Goal: Feedback & Contribution: Leave review/rating

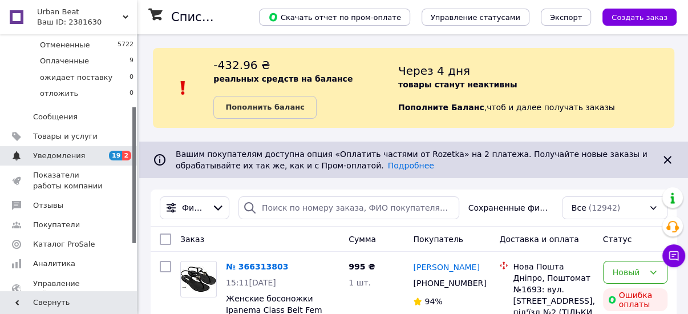
click at [102, 147] on link "Уведомления 19 2" at bounding box center [70, 155] width 140 height 19
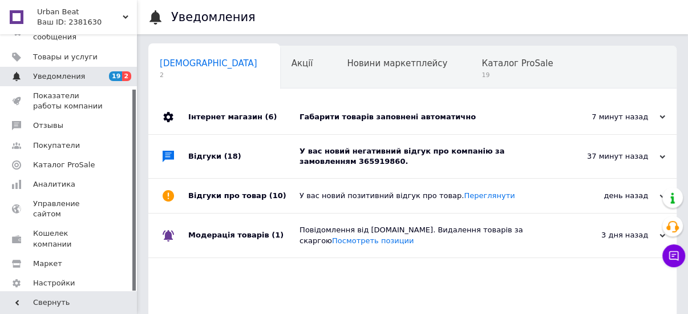
scroll to position [0, 6]
click at [404, 151] on div "У вас новий негативний відгук про компанію за замовленням 365919860." at bounding box center [424, 156] width 251 height 21
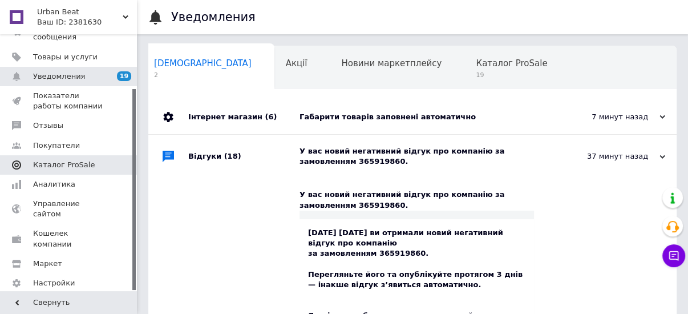
scroll to position [0, 0]
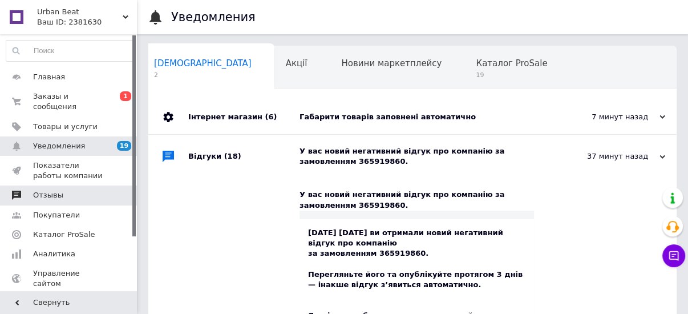
click at [71, 190] on span "Отзывы" at bounding box center [69, 195] width 72 height 10
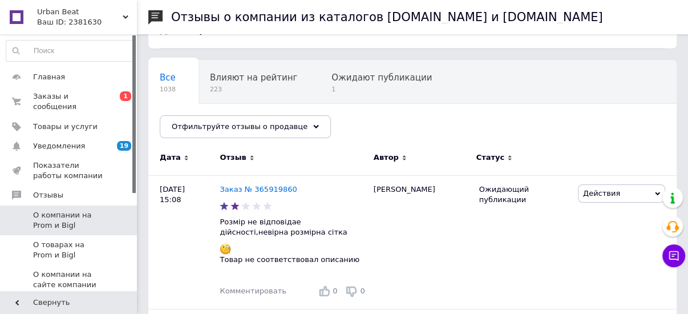
scroll to position [91, 0]
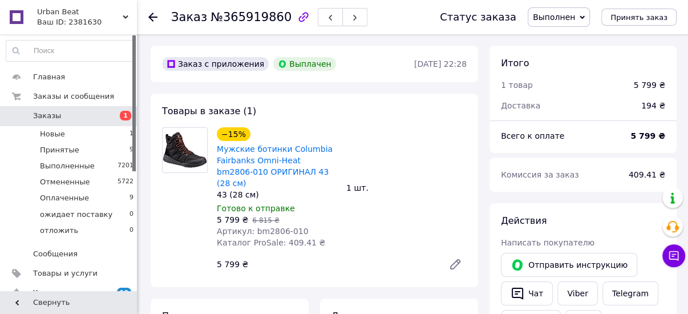
click at [61, 109] on link "Заказы 1" at bounding box center [70, 115] width 140 height 19
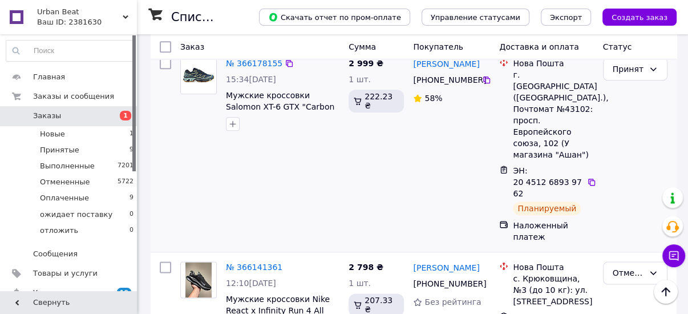
scroll to position [867, 0]
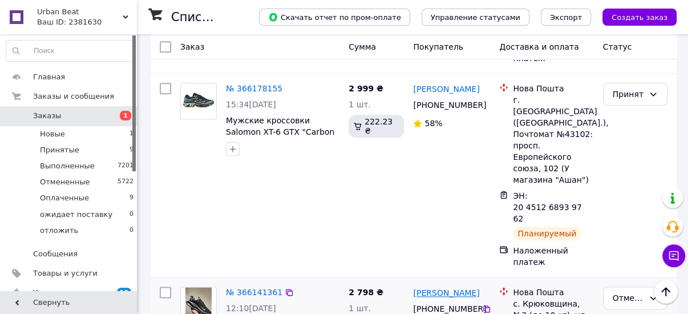
click at [451, 287] on link "Гришин Игорь" at bounding box center [446, 292] width 66 height 11
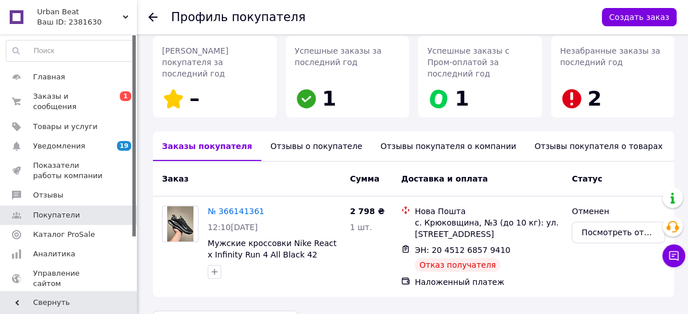
scroll to position [193, 0]
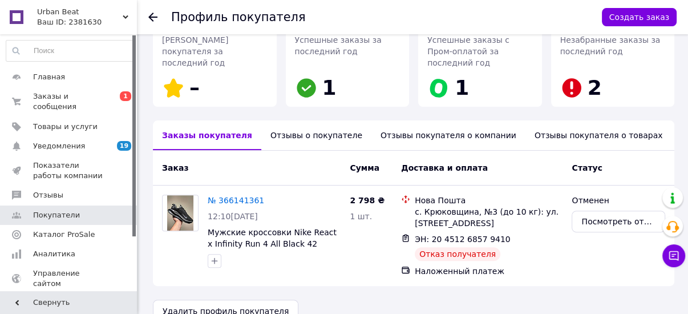
click at [288, 120] on div "Отзывы о покупателе" at bounding box center [316, 135] width 110 height 30
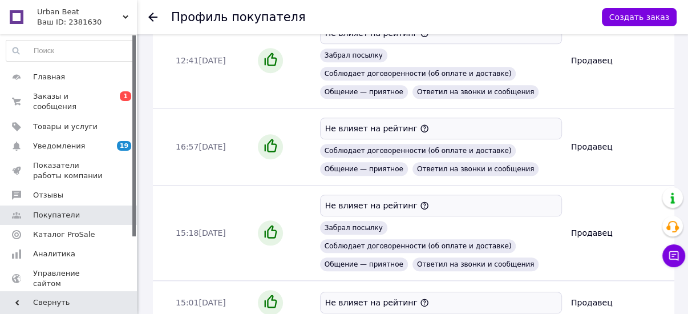
scroll to position [703, 0]
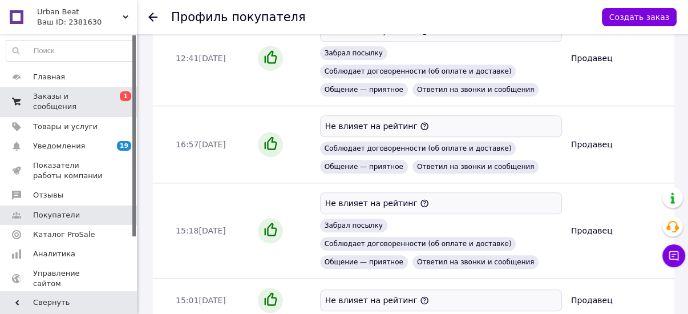
click at [81, 95] on span "Заказы и сообщения" at bounding box center [69, 101] width 72 height 21
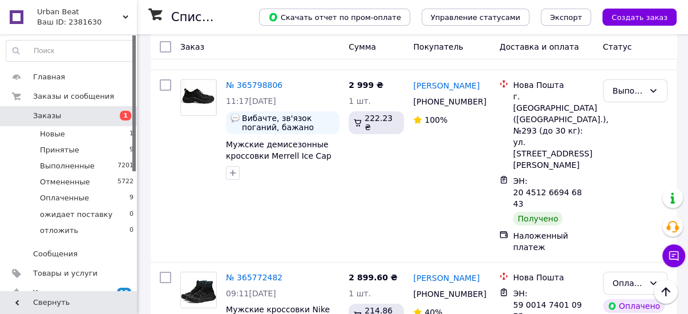
scroll to position [2603, 0]
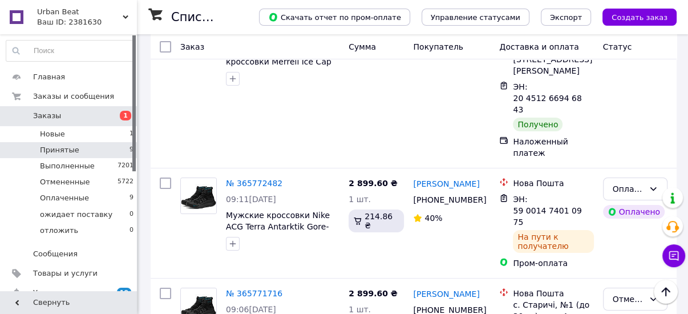
click at [65, 145] on span "Принятые" at bounding box center [59, 150] width 39 height 10
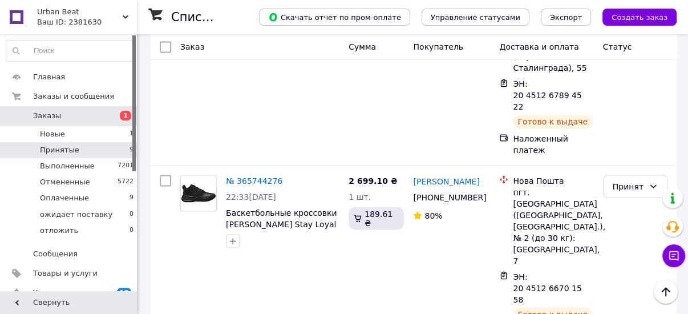
scroll to position [1318, 0]
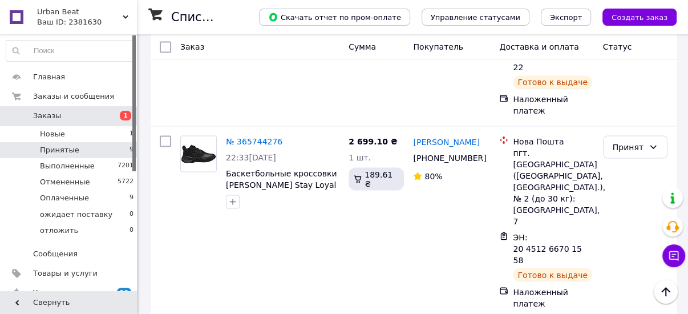
click at [41, 116] on span "Заказы" at bounding box center [47, 116] width 28 height 10
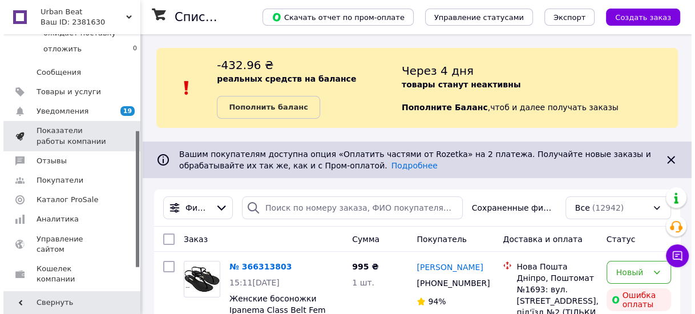
scroll to position [182, 0]
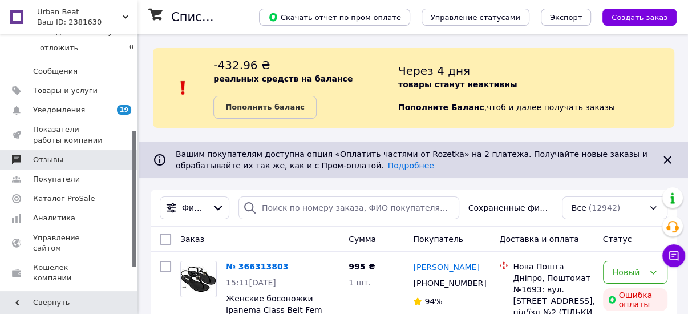
click at [48, 157] on span "Отзывы" at bounding box center [48, 160] width 30 height 10
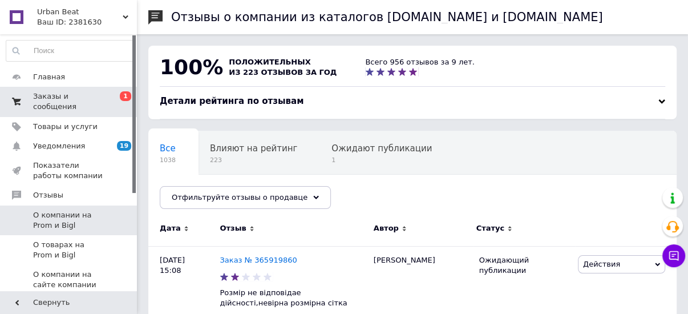
click at [78, 97] on span "Заказы и сообщения" at bounding box center [69, 101] width 72 height 21
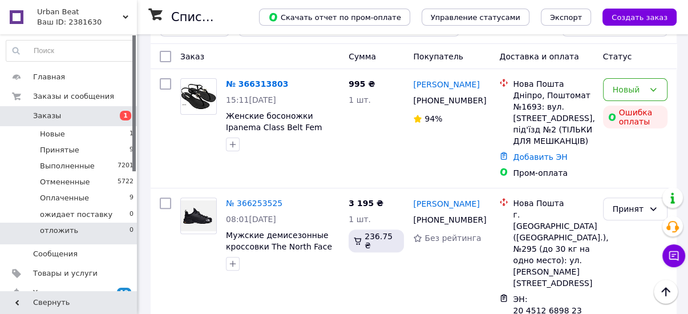
scroll to position [182, 0]
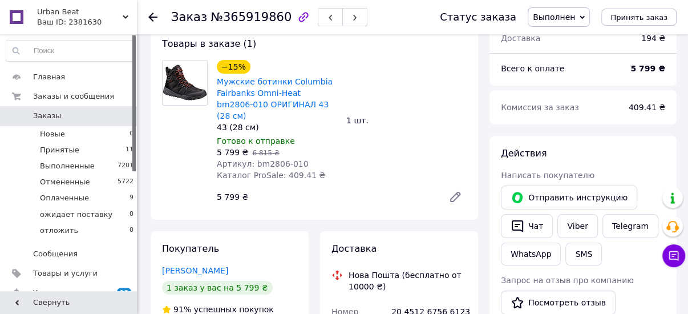
scroll to position [182, 0]
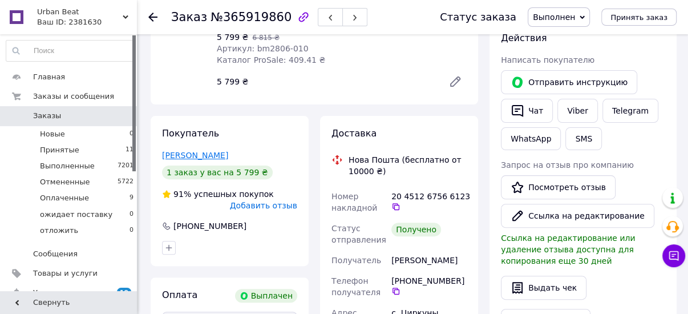
click at [191, 151] on link "[PERSON_NAME]" at bounding box center [195, 155] width 66 height 9
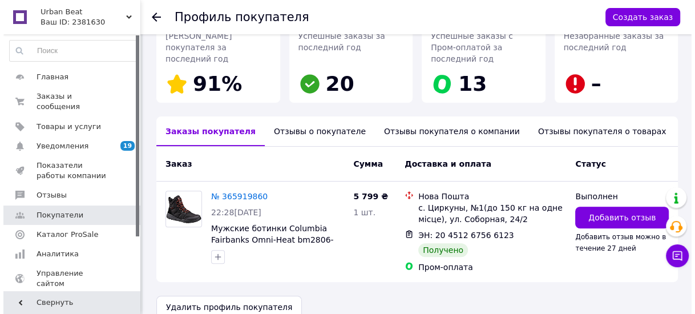
scroll to position [193, 0]
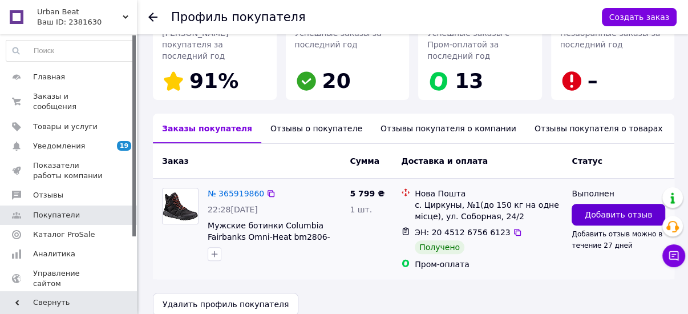
click at [598, 207] on button "Добавить отзыв" at bounding box center [618, 215] width 94 height 22
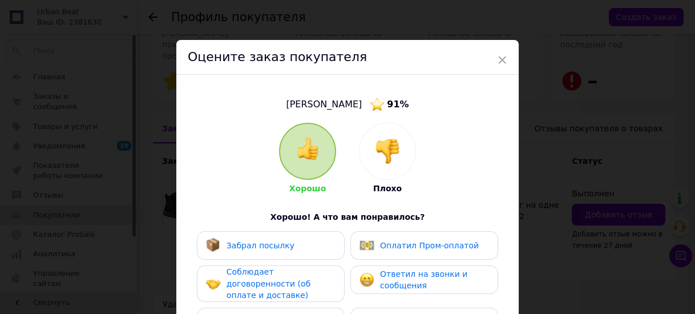
click at [381, 163] on img at bounding box center [387, 151] width 25 height 25
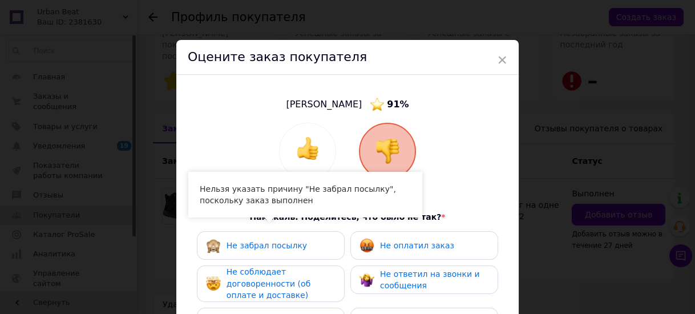
scroll to position [91, 0]
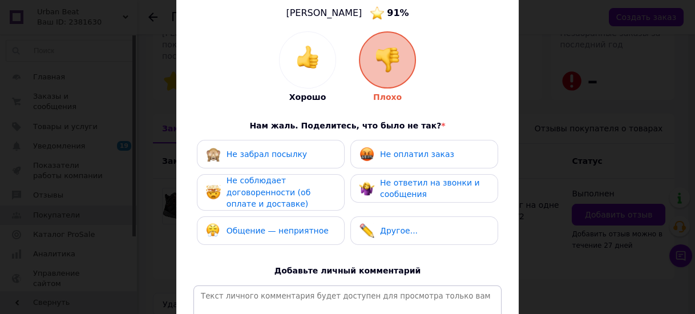
click at [304, 189] on span "Не соблюдает договоренности (об оплате и доставке)" at bounding box center [268, 192] width 84 height 33
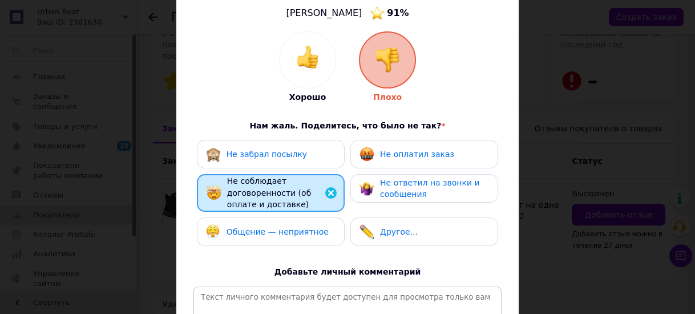
click at [302, 230] on span "Общение — неприятное" at bounding box center [277, 231] width 102 height 9
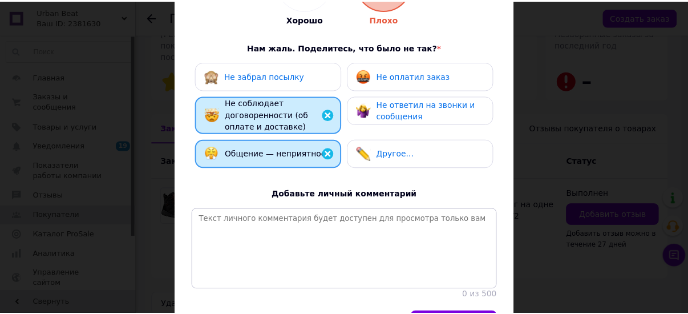
scroll to position [250, 0]
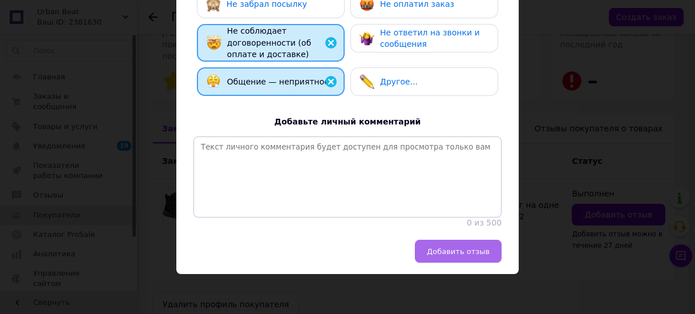
click at [461, 254] on span "Добавить отзыв" at bounding box center [458, 251] width 63 height 9
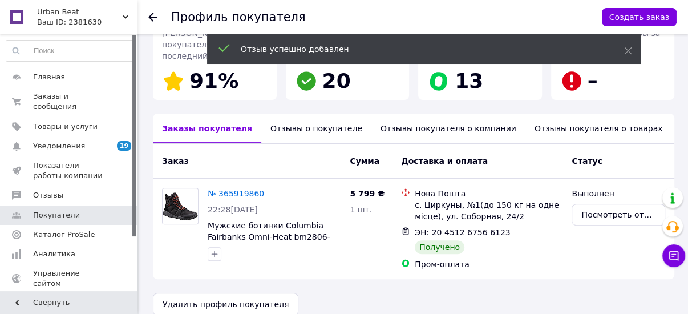
click at [304, 116] on div "Отзывы о покупателе" at bounding box center [316, 128] width 110 height 30
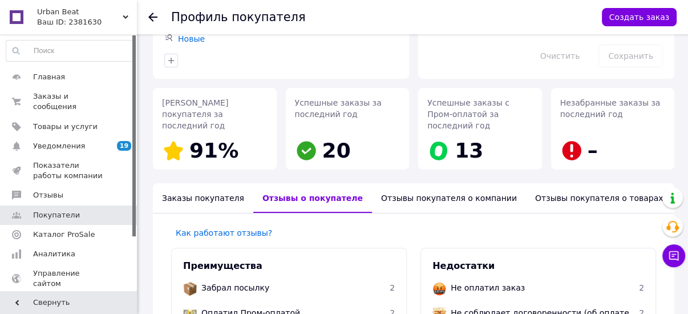
scroll to position [121, 0]
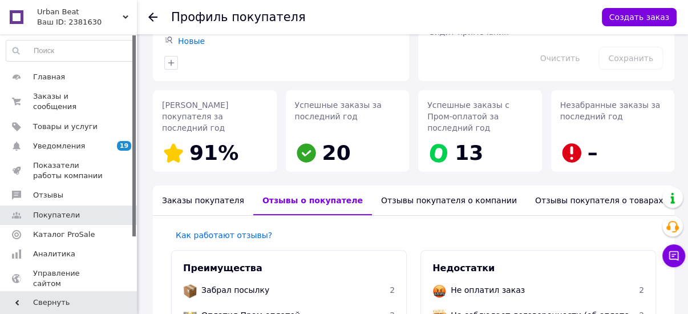
click at [396, 185] on div "Отзывы покупателя о компании" at bounding box center [449, 200] width 154 height 30
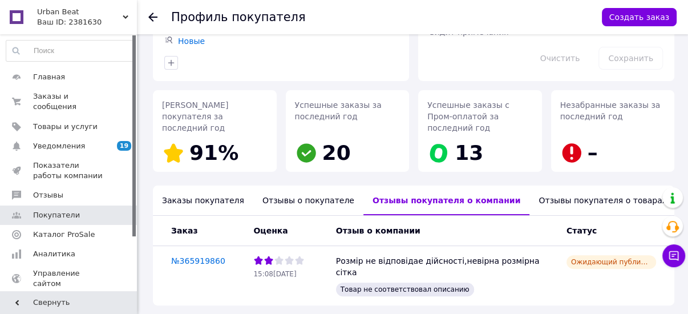
scroll to position [136, 0]
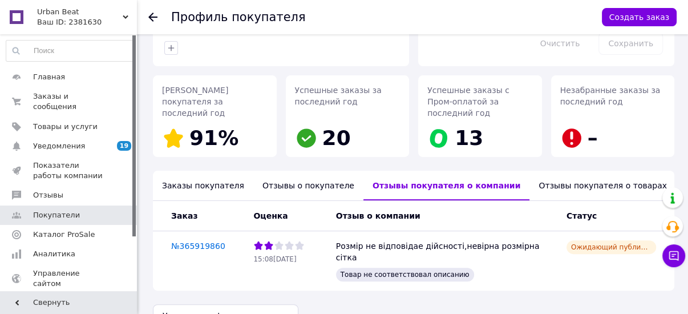
click at [536, 170] on div "Отзывы покупателя о товарах" at bounding box center [602, 185] width 147 height 30
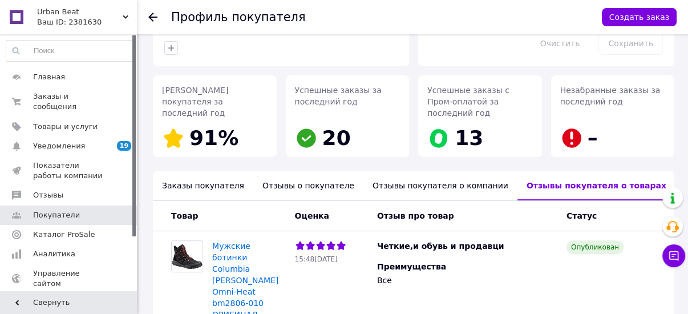
scroll to position [152, 0]
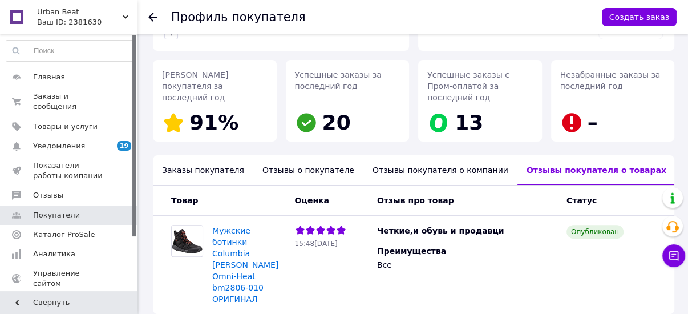
click at [416, 155] on div "Отзывы покупателя о компании" at bounding box center [440, 170] width 154 height 30
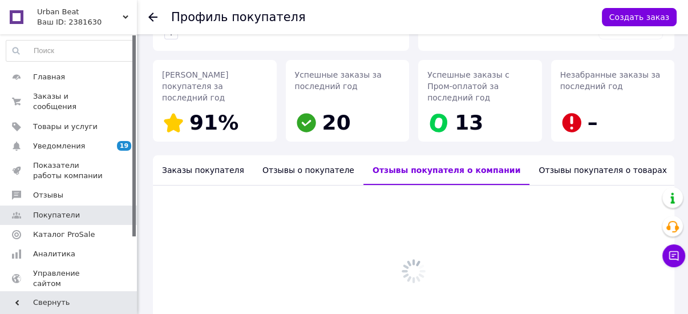
scroll to position [136, 0]
